Goal: Task Accomplishment & Management: Complete application form

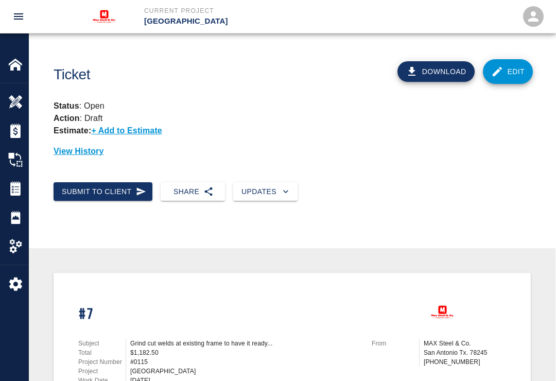
click at [17, 64] on img at bounding box center [15, 64] width 14 height 14
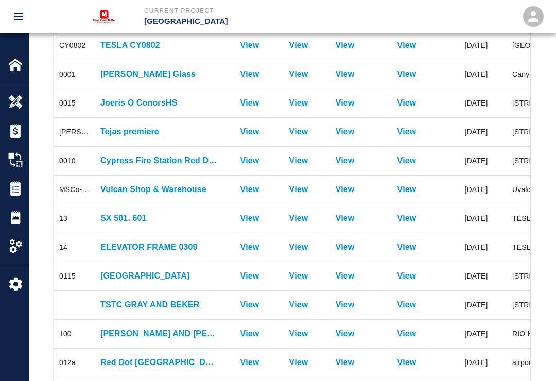
scroll to position [174, 0]
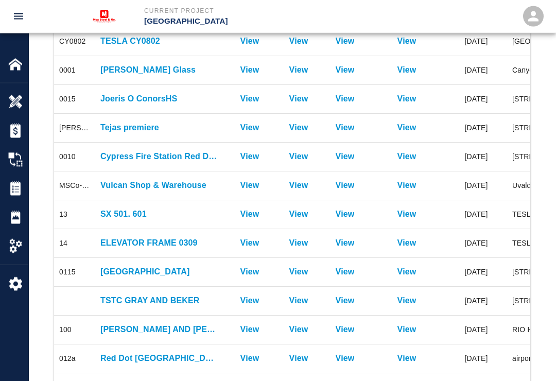
click at [188, 274] on p "[GEOGRAPHIC_DATA]" at bounding box center [159, 272] width 119 height 12
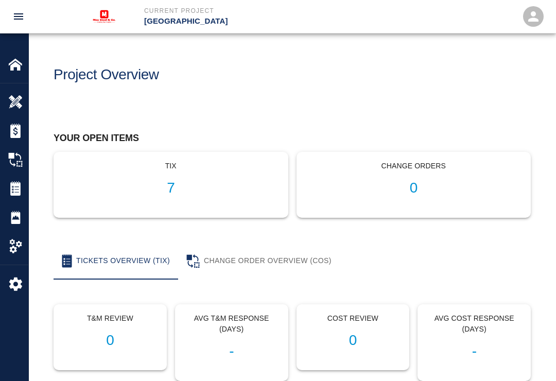
click at [205, 190] on h1 "7" at bounding box center [170, 188] width 217 height 17
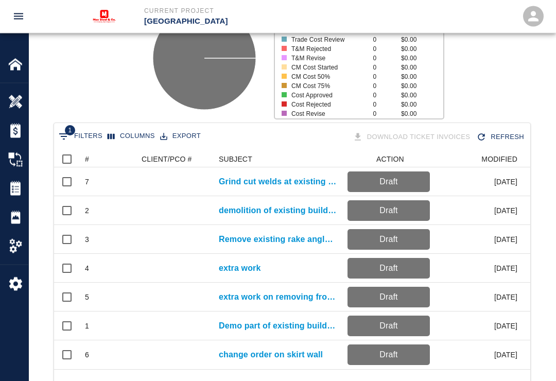
scroll to position [138, 0]
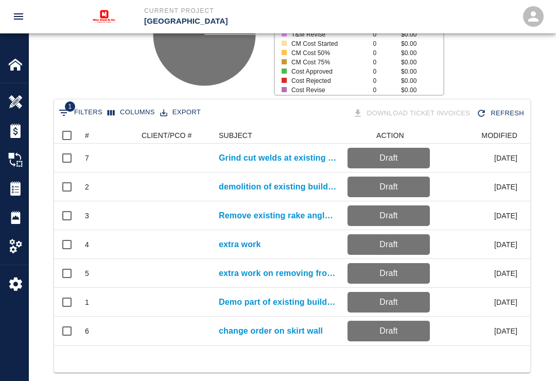
click at [293, 308] on p "Demo part of existing building structure" at bounding box center [278, 302] width 119 height 12
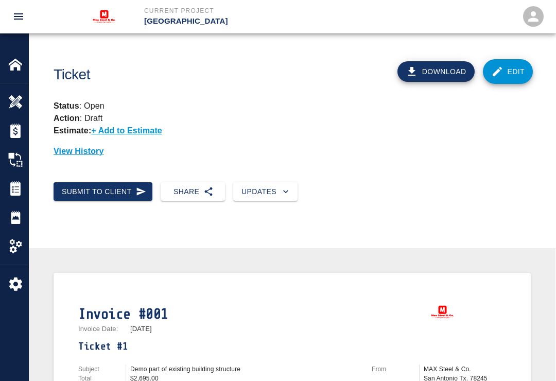
click at [188, 23] on p "[GEOGRAPHIC_DATA]" at bounding box center [239, 21] width 190 height 12
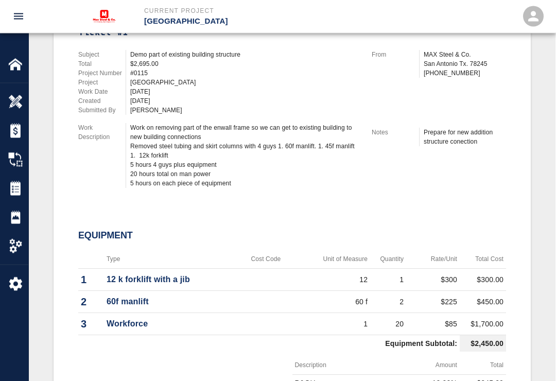
scroll to position [310, 0]
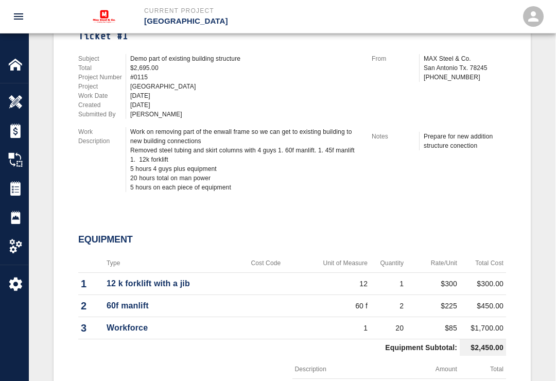
click at [18, 69] on img at bounding box center [15, 64] width 14 height 14
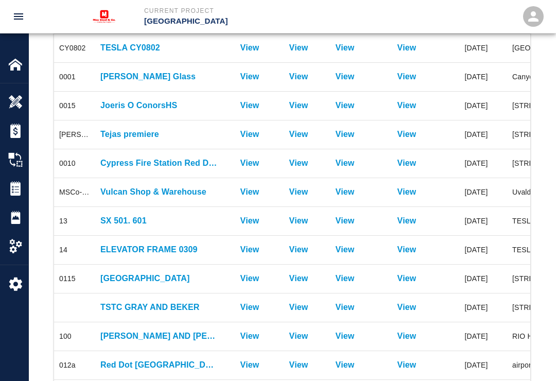
scroll to position [175, 0]
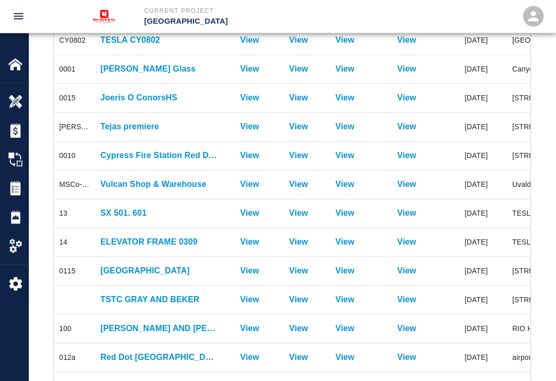
click at [179, 273] on p "[GEOGRAPHIC_DATA]" at bounding box center [159, 271] width 119 height 12
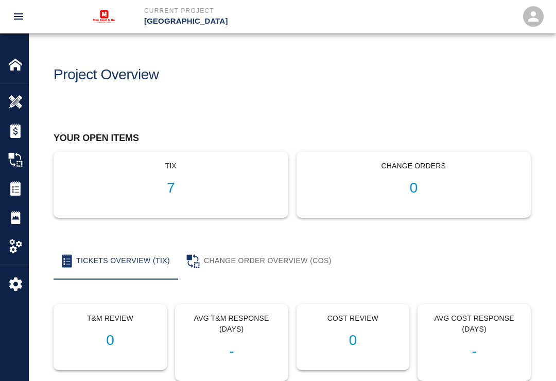
click at [193, 188] on h1 "7" at bounding box center [170, 188] width 217 height 17
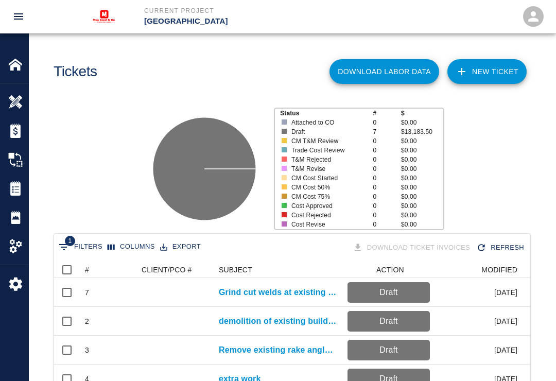
scroll to position [4, 0]
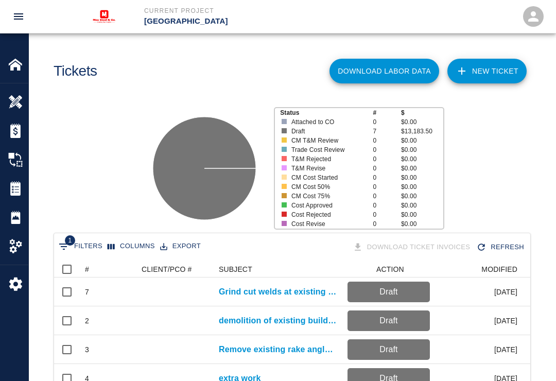
click at [499, 72] on link "NEW TICKET" at bounding box center [487, 71] width 79 height 25
